Goal: Task Accomplishment & Management: Use online tool/utility

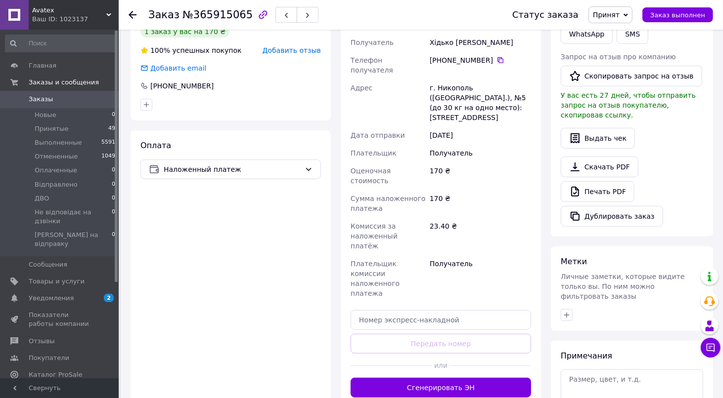
scroll to position [263, 0]
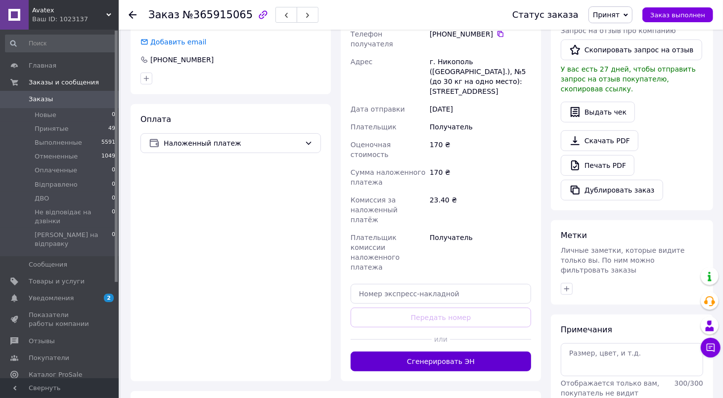
click at [462, 352] on button "Сгенерировать ЭН" at bounding box center [440, 362] width 180 height 20
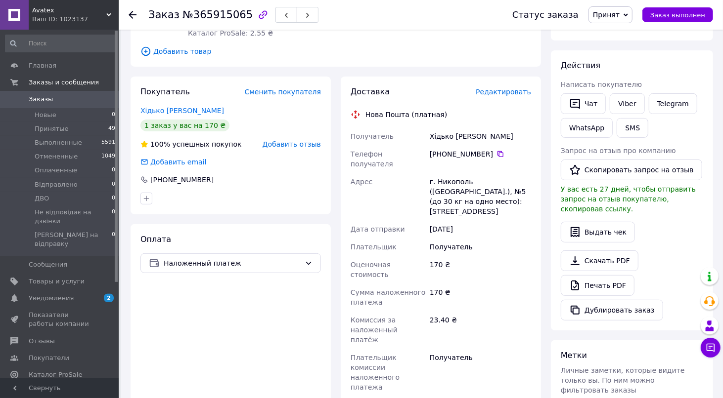
scroll to position [99, 0]
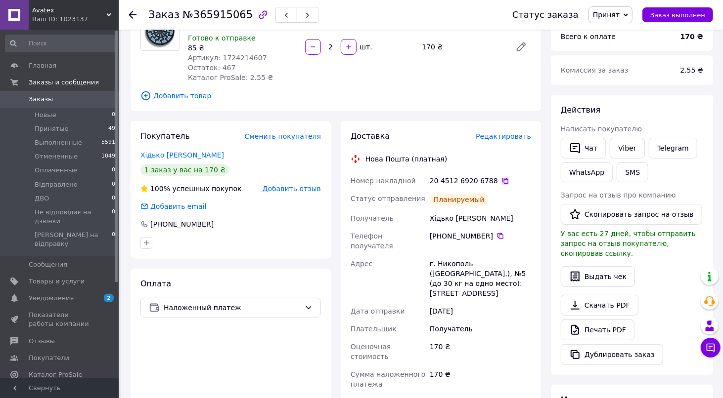
click at [501, 181] on icon at bounding box center [505, 181] width 8 height 8
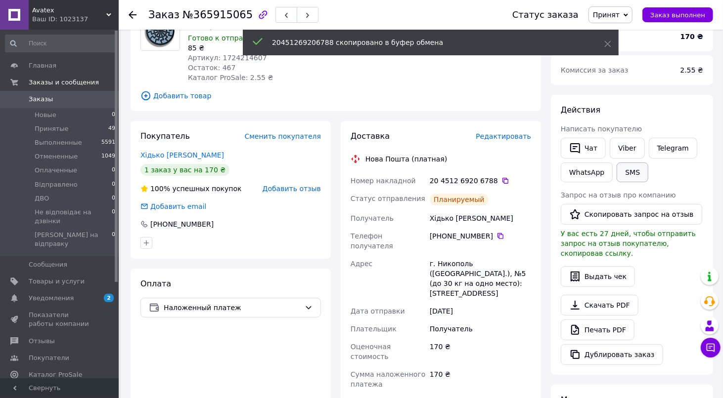
click at [631, 176] on button "SMS" at bounding box center [632, 173] width 32 height 20
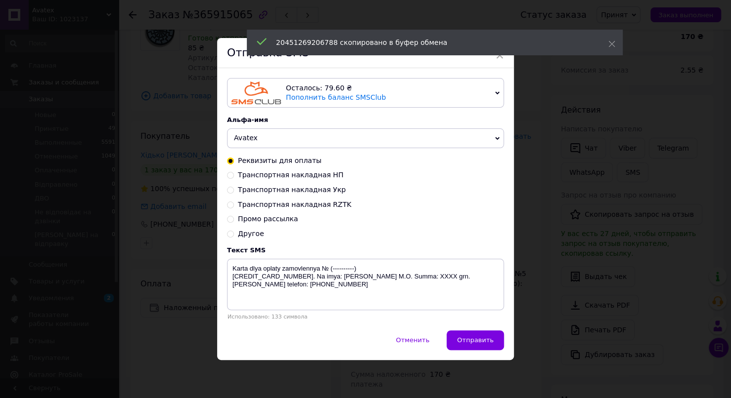
click at [287, 175] on span "Транспортная накладная НП" at bounding box center [290, 175] width 105 height 8
click at [234, 175] on input "Транспортная накладная НП" at bounding box center [230, 174] width 7 height 7
radio input "true"
radio input "false"
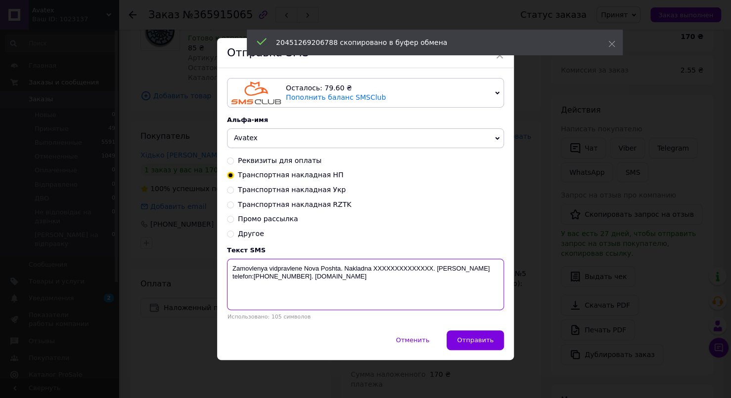
click at [391, 273] on textarea "Zamovlenya vidpravlene Nova Poshta. Nakladna XXXXXXXXXXXXXX. Nash telefon:+3809…" at bounding box center [365, 284] width 277 height 51
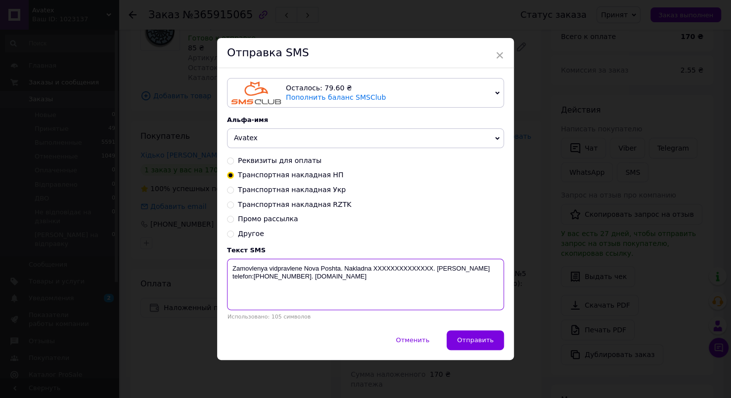
click at [391, 273] on textarea "Zamovlenya vidpravlene Nova Poshta. Nakladna XXXXXXXXXXXXXX. Nash telefon:+3809…" at bounding box center [365, 284] width 277 height 51
paste textarea "20451269206788"
type textarea "Zamovlenya vidpravlene Nova Poshta. Nakladna 20451269206788. Nash telefon:+3809…"
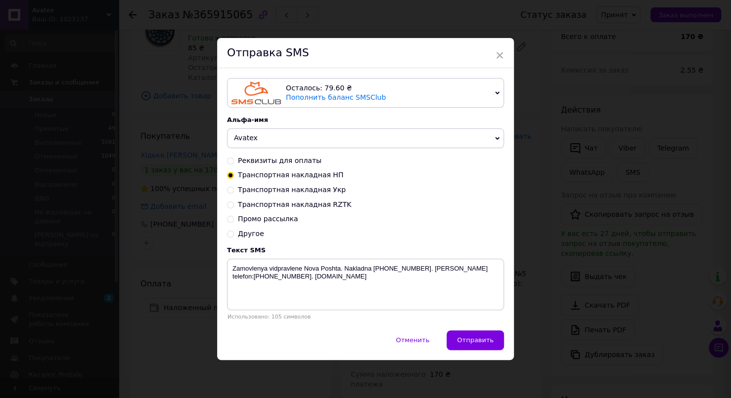
click at [472, 341] on span "Отправить" at bounding box center [475, 340] width 37 height 7
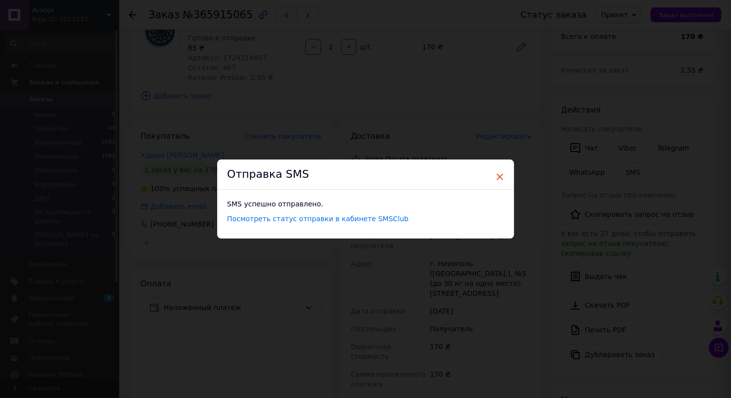
click at [499, 176] on span "×" at bounding box center [499, 177] width 9 height 17
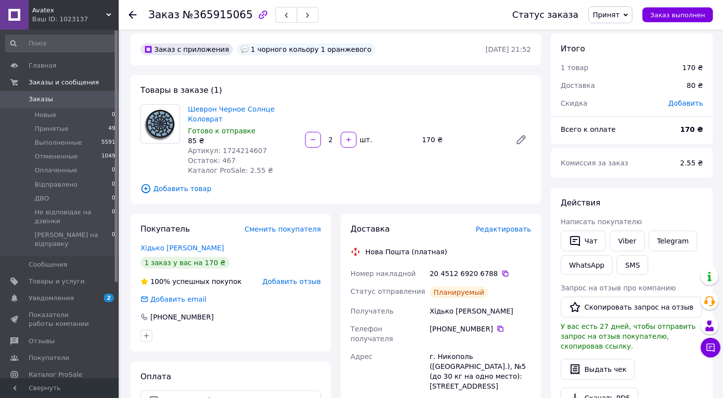
scroll to position [0, 0]
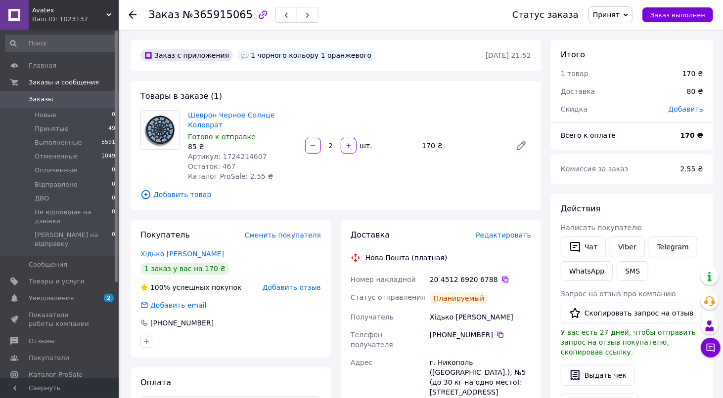
click at [501, 279] on icon at bounding box center [505, 280] width 8 height 8
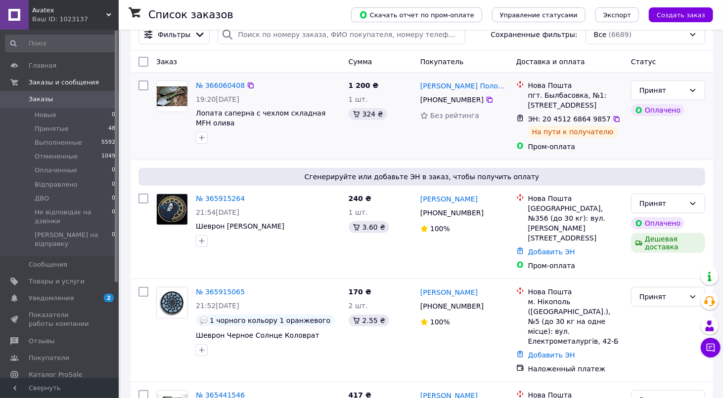
scroll to position [99, 0]
